Goal: Learn about a topic: Learn about a topic

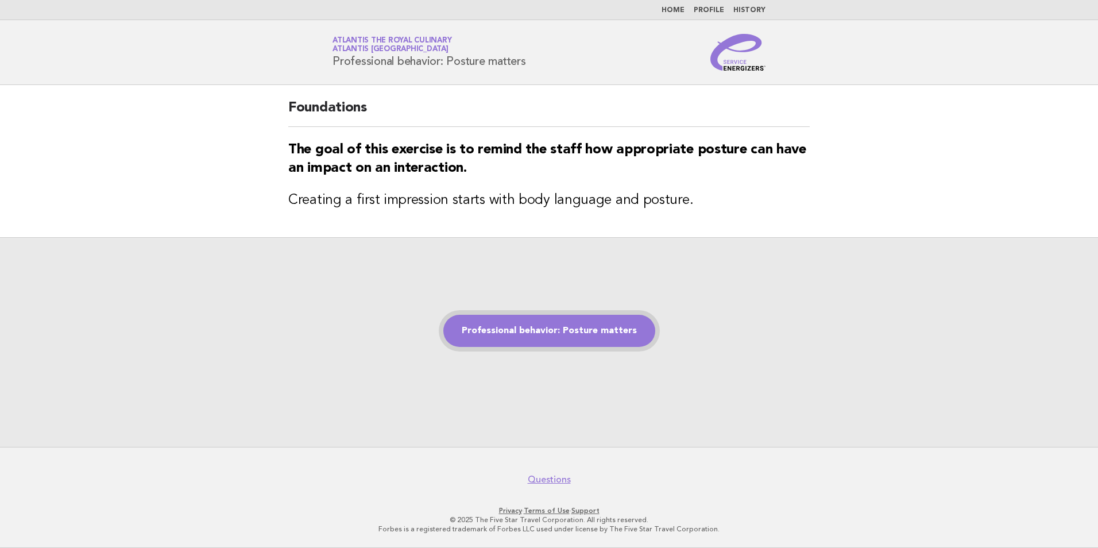
click at [507, 340] on link "Professional behavior: Posture matters" at bounding box center [549, 331] width 212 height 32
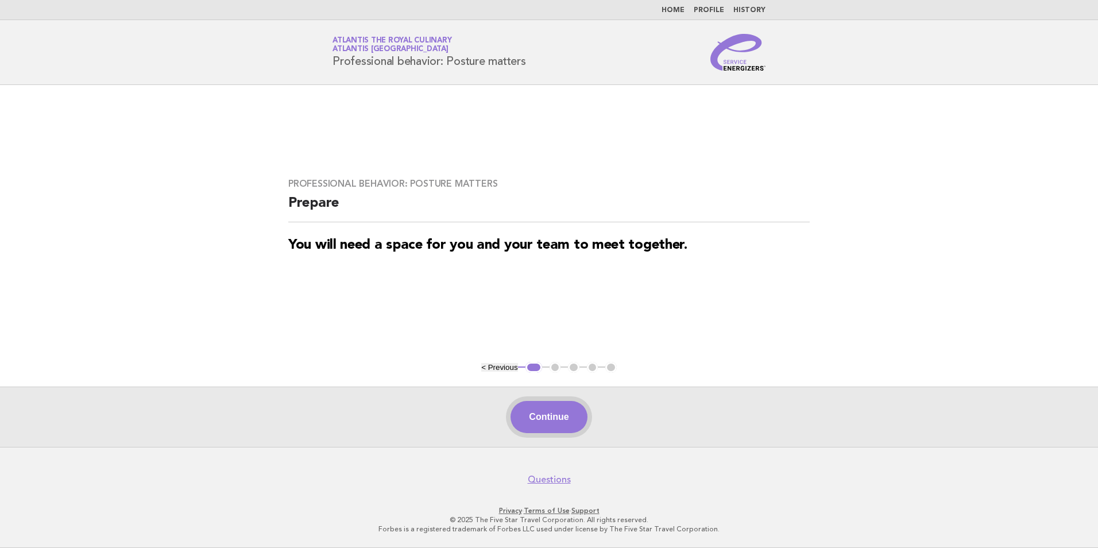
click at [553, 412] on button "Continue" at bounding box center [548, 417] width 76 height 32
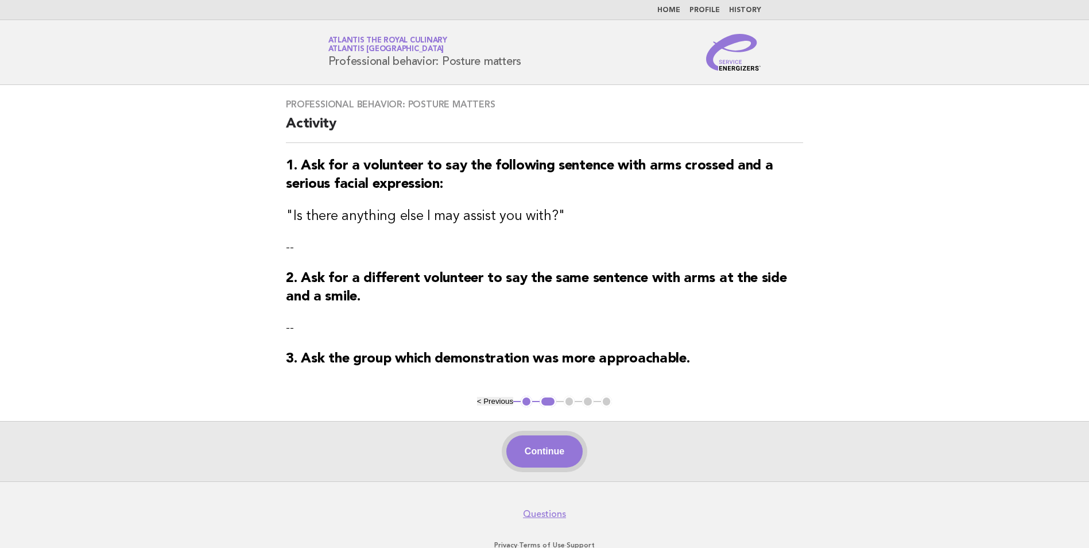
click at [565, 440] on button "Continue" at bounding box center [544, 451] width 76 height 32
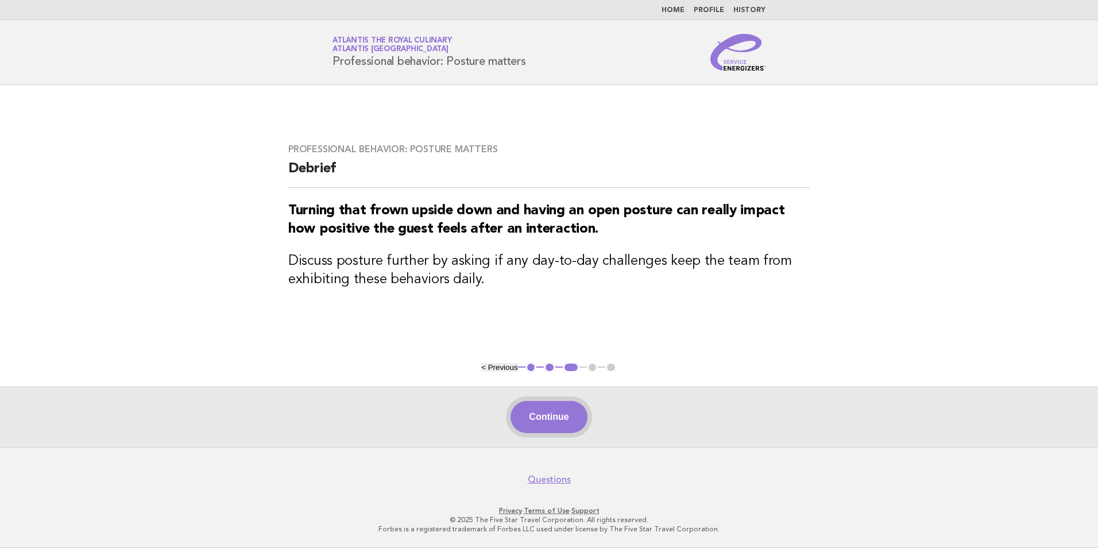
click at [563, 416] on button "Continue" at bounding box center [548, 417] width 76 height 32
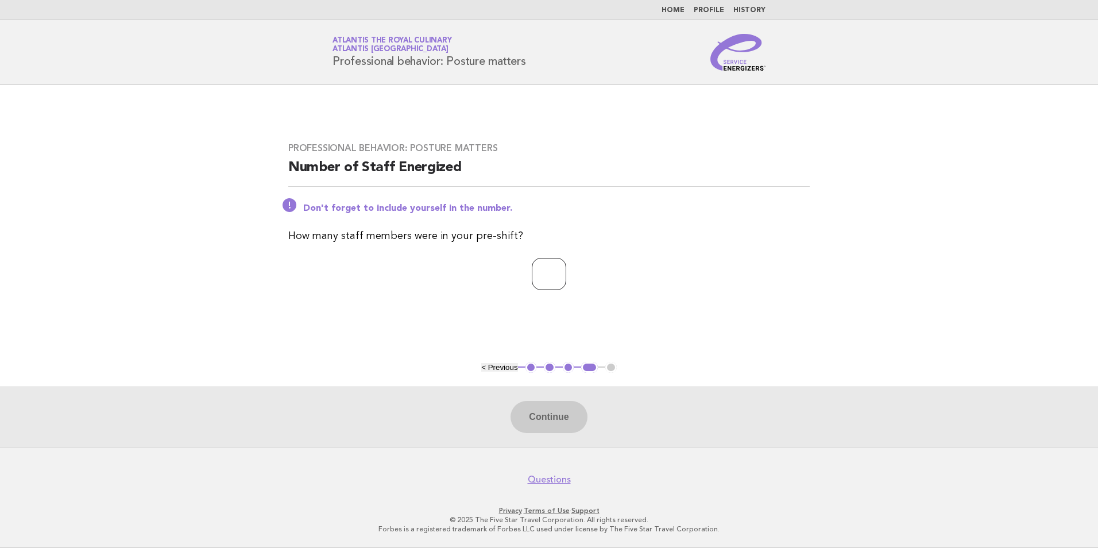
click at [545, 269] on input "number" at bounding box center [549, 274] width 34 height 32
type input "*"
click at [529, 402] on button "Continue" at bounding box center [548, 417] width 76 height 32
